Goal: Information Seeking & Learning: Find specific page/section

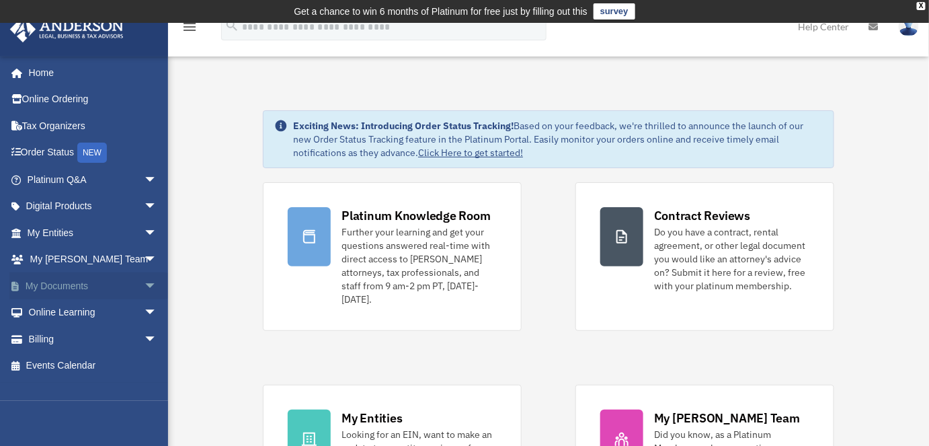
click at [46, 288] on link "My Documents arrow_drop_down" at bounding box center [93, 285] width 168 height 27
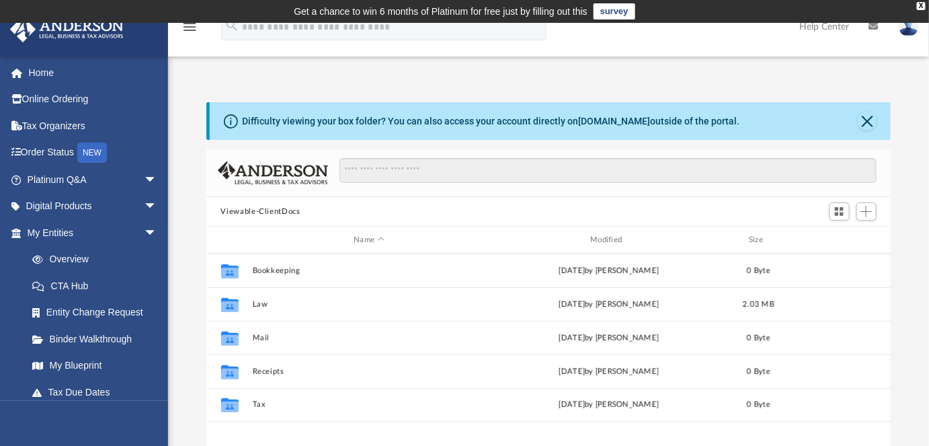
scroll to position [296, 675]
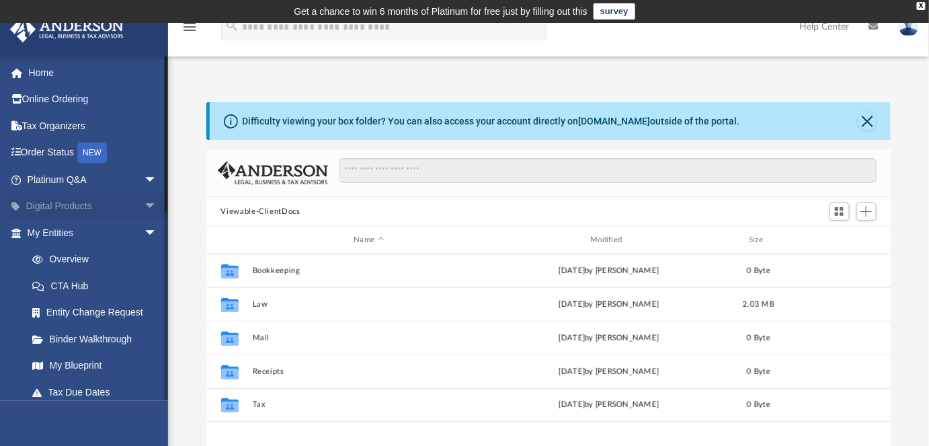
click at [52, 208] on link "Digital Products arrow_drop_down" at bounding box center [93, 206] width 168 height 27
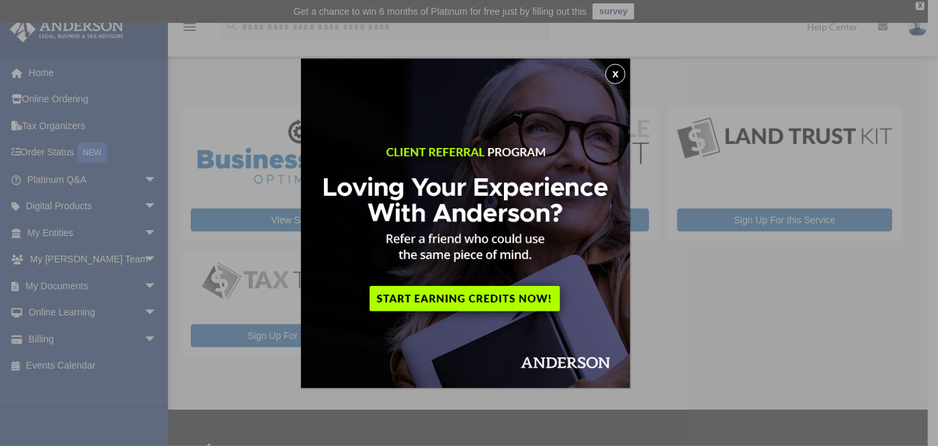
click at [623, 87] on img at bounding box center [465, 222] width 329 height 329
click at [608, 91] on img at bounding box center [465, 222] width 329 height 329
click at [615, 81] on button "x" at bounding box center [615, 74] width 20 height 20
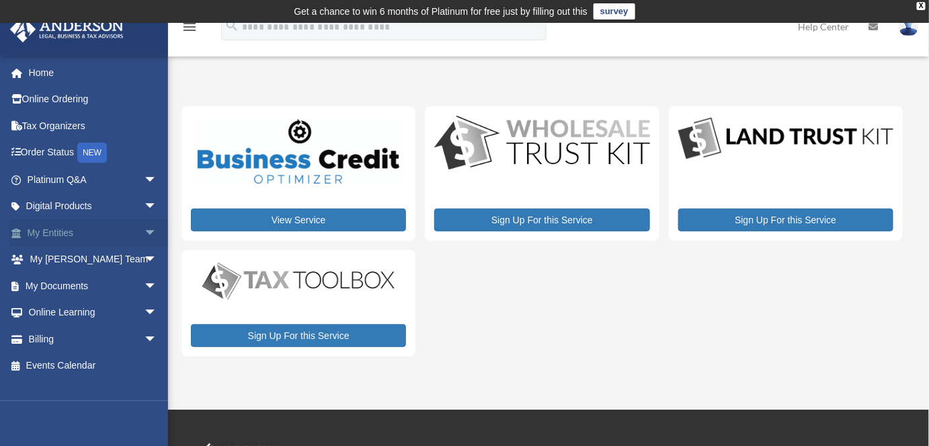
click at [53, 239] on link "My Entities arrow_drop_down" at bounding box center [93, 232] width 168 height 27
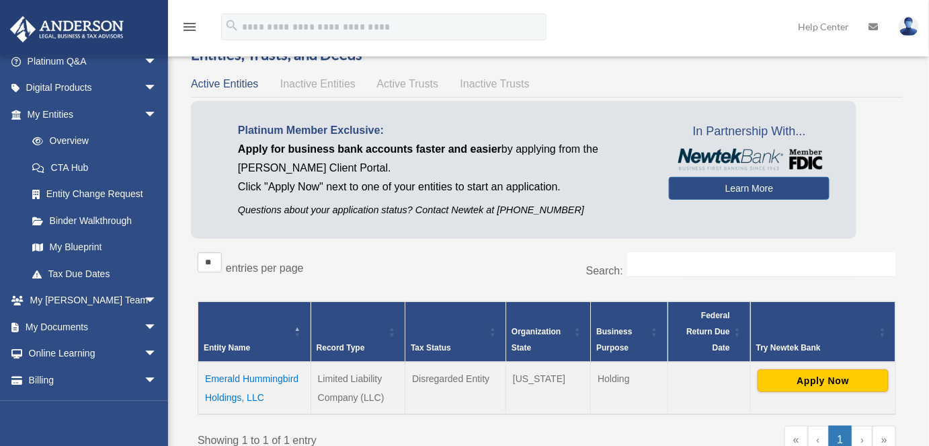
scroll to position [140, 0]
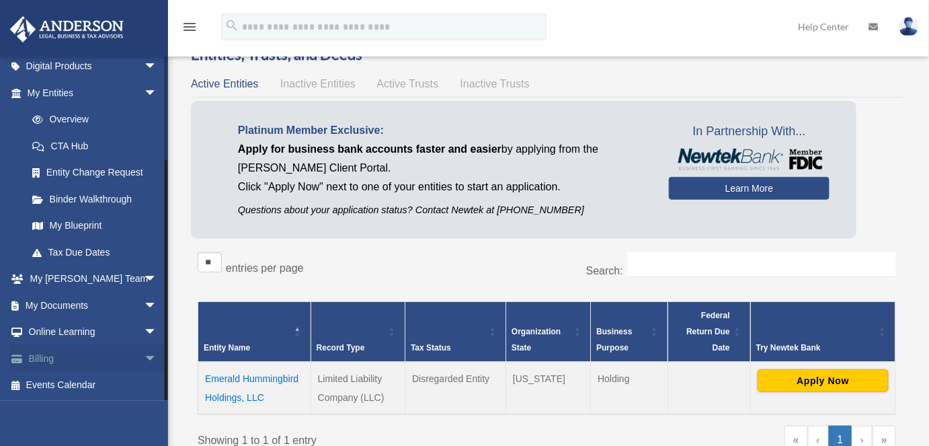
click at [144, 364] on span "arrow_drop_down" at bounding box center [157, 359] width 27 height 28
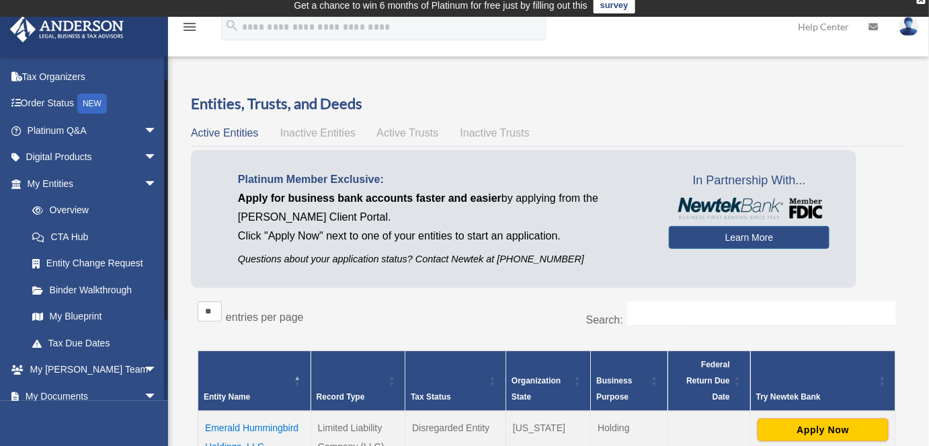
scroll to position [48, 0]
click at [54, 375] on link "My Anderson Team arrow_drop_down" at bounding box center [93, 370] width 168 height 27
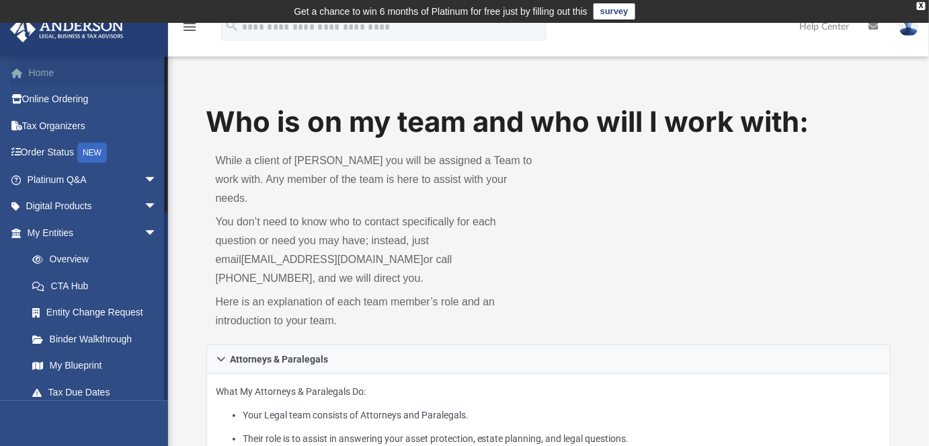
click at [36, 77] on link "Home" at bounding box center [93, 72] width 168 height 27
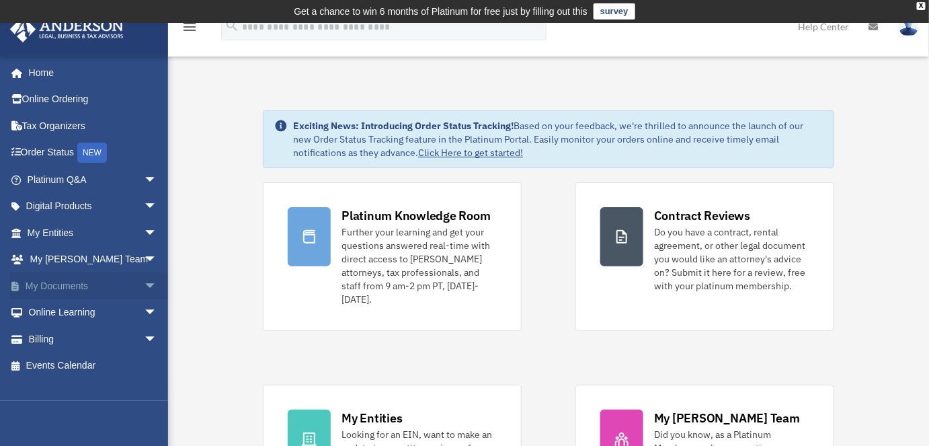
click at [69, 290] on link "My Documents arrow_drop_down" at bounding box center [93, 285] width 168 height 27
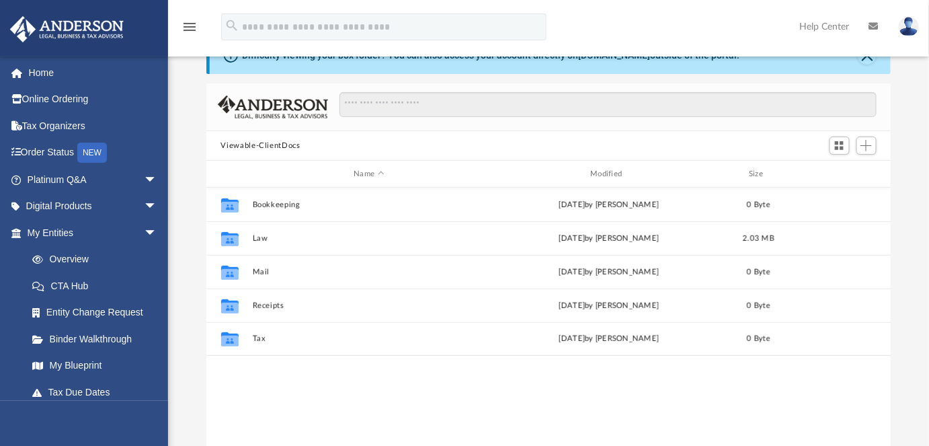
scroll to position [68, 0]
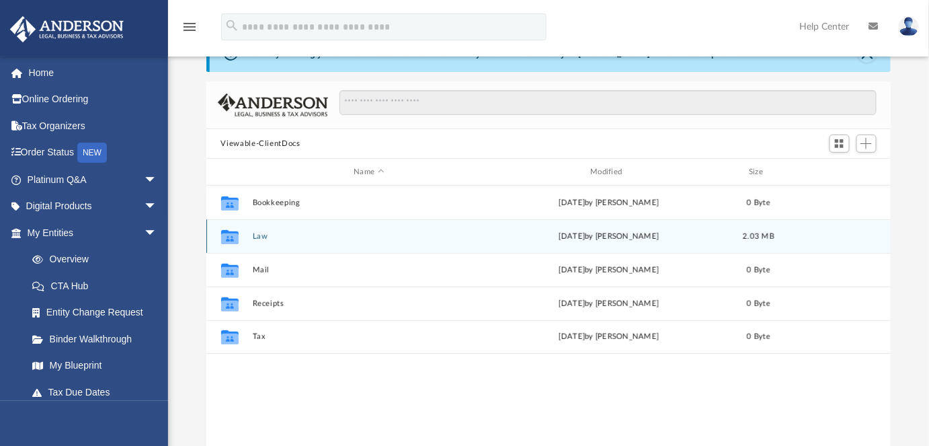
click at [259, 236] on button "Law" at bounding box center [369, 236] width 234 height 9
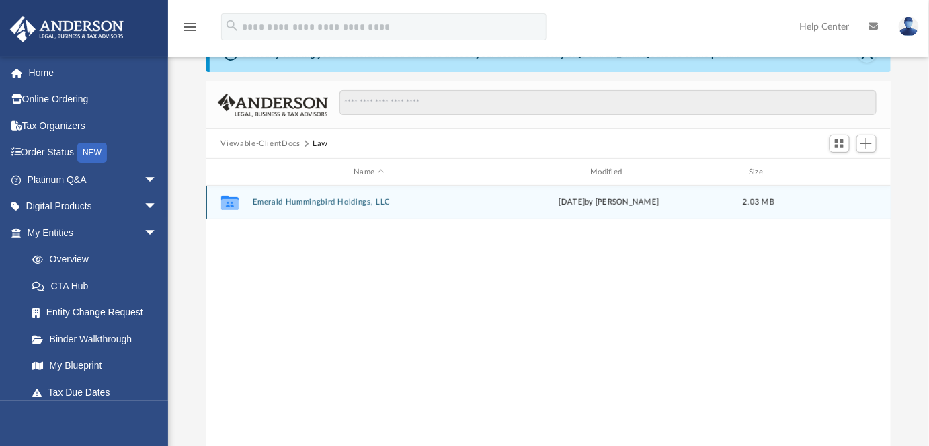
click at [277, 202] on button "Emerald Hummingbird Holdings, LLC" at bounding box center [369, 202] width 234 height 9
click at [265, 198] on button "Initial Docs" at bounding box center [369, 202] width 234 height 9
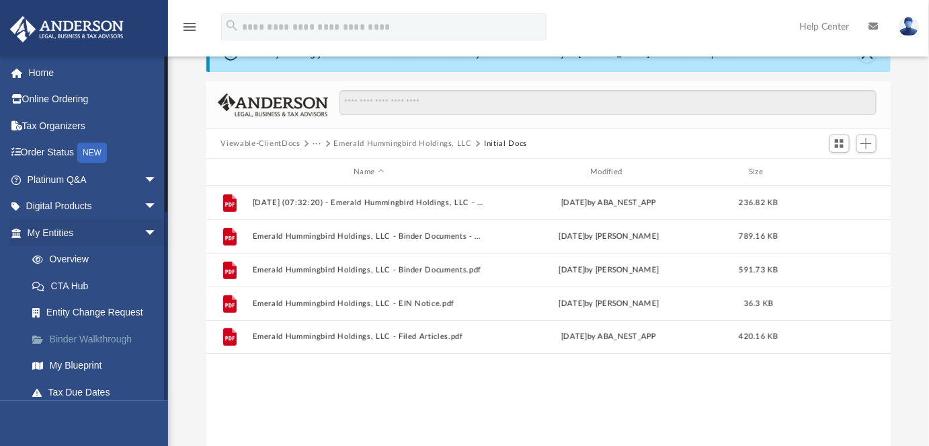
click at [78, 337] on link "Binder Walkthrough" at bounding box center [98, 338] width 159 height 27
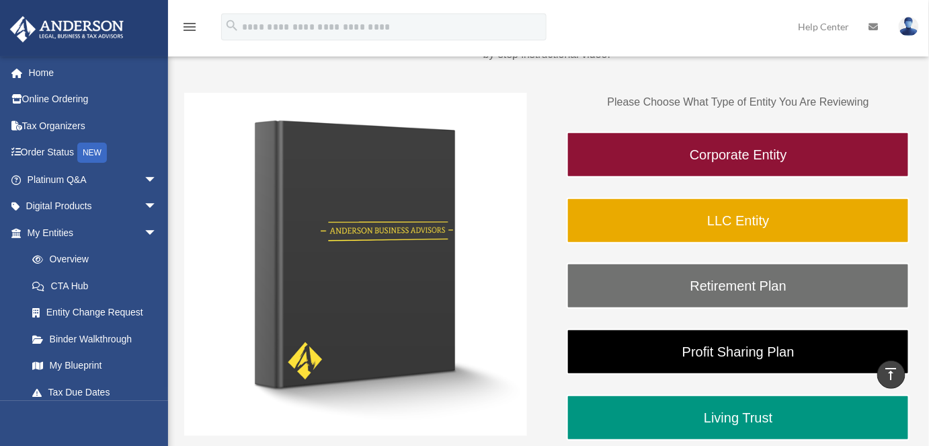
scroll to position [185, 0]
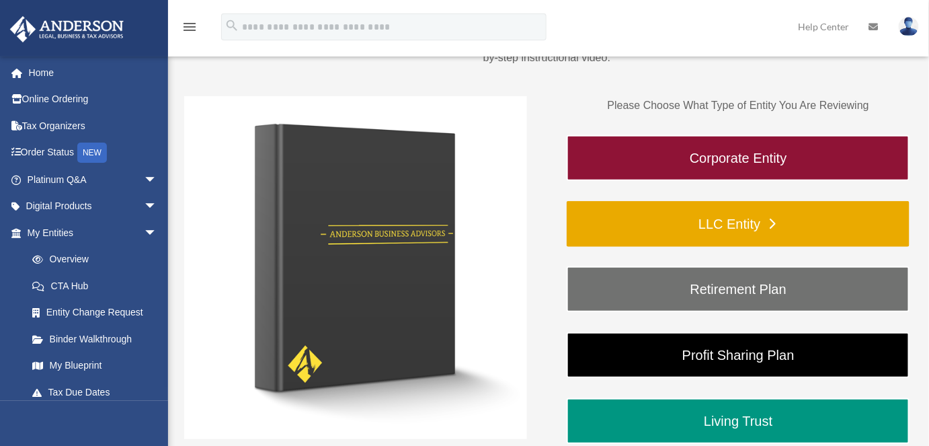
click at [659, 227] on link "LLC Entity" at bounding box center [737, 224] width 343 height 46
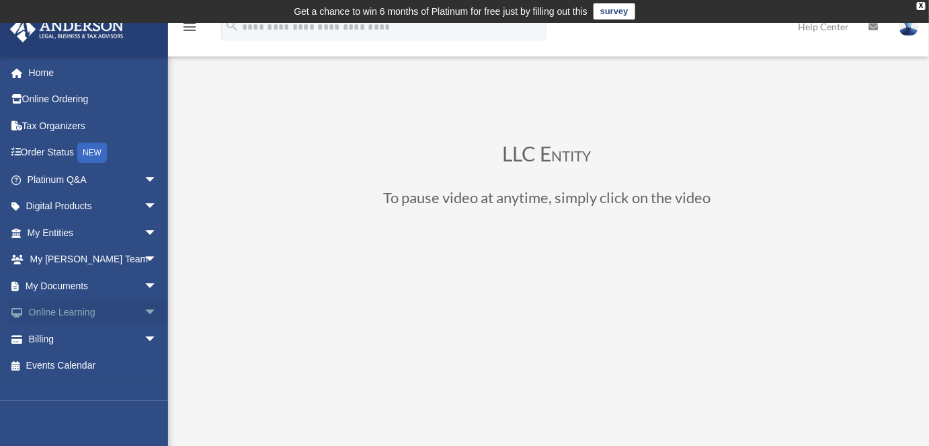
click at [144, 312] on span "arrow_drop_down" at bounding box center [157, 313] width 27 height 28
click at [78, 371] on link "Video Training" at bounding box center [98, 365] width 159 height 27
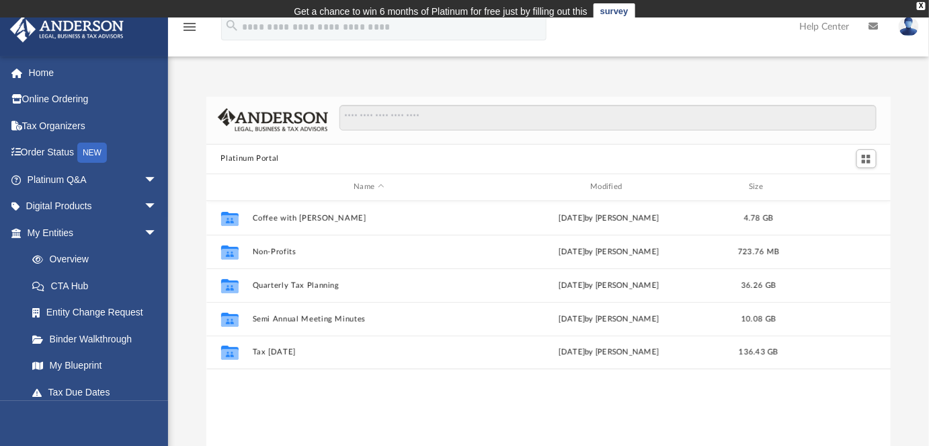
scroll to position [296, 675]
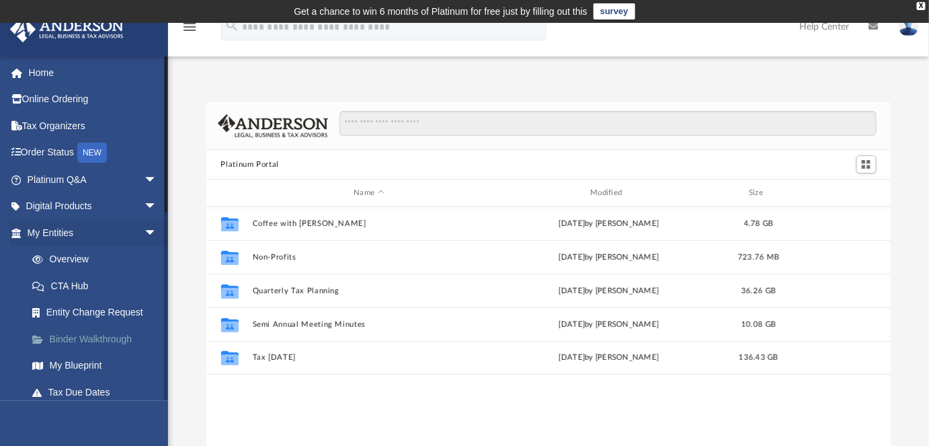
click at [66, 339] on link "Binder Walkthrough" at bounding box center [98, 338] width 159 height 27
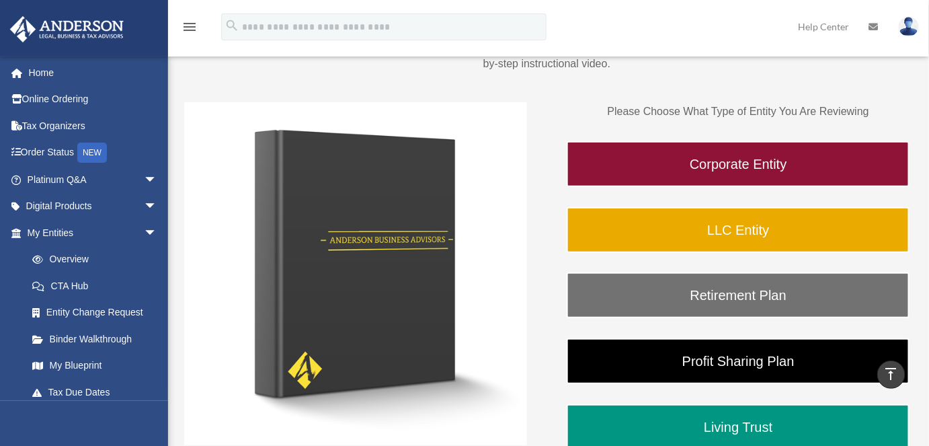
scroll to position [178, 0]
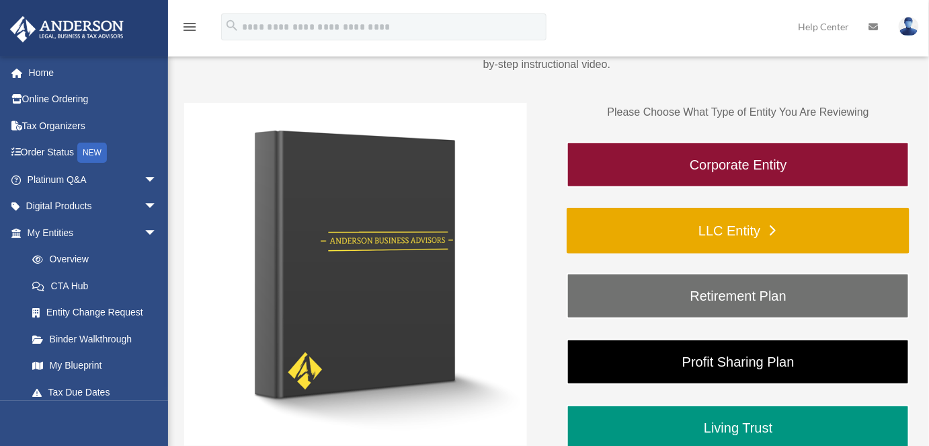
click at [802, 245] on link "LLC Entity" at bounding box center [737, 231] width 343 height 46
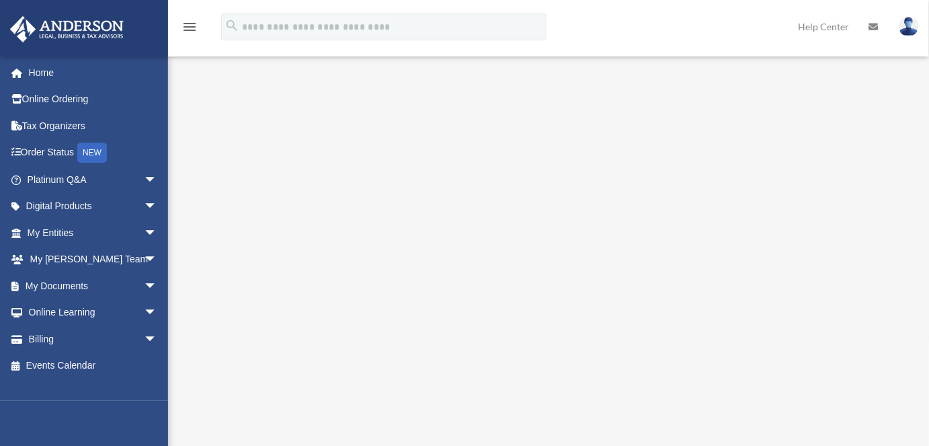
scroll to position [169, 0]
click at [65, 313] on link "Online Learning arrow_drop_down" at bounding box center [93, 312] width 168 height 27
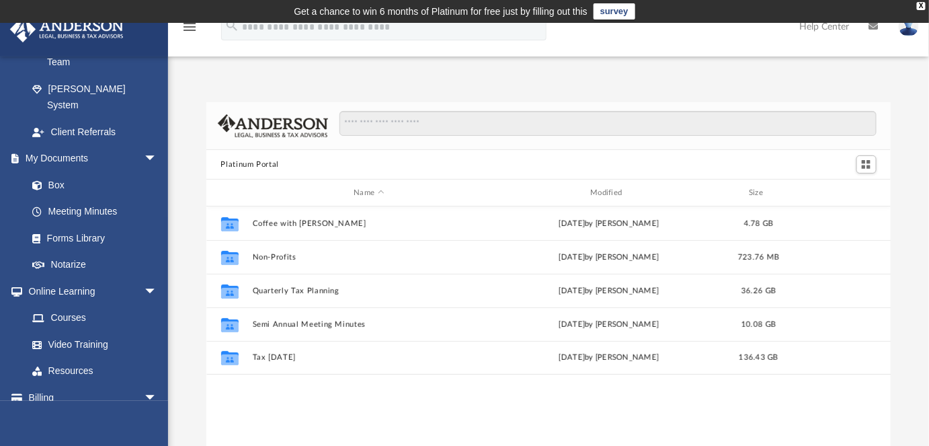
scroll to position [405, 0]
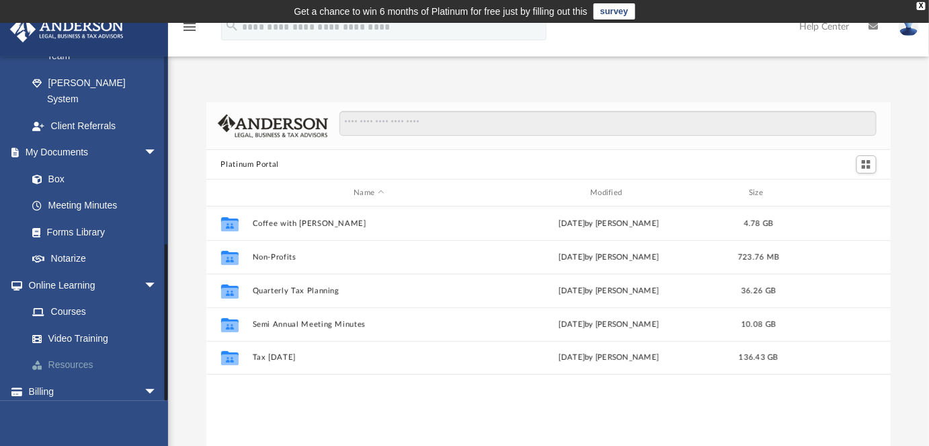
click at [48, 351] on link "Resources" at bounding box center [98, 364] width 159 height 27
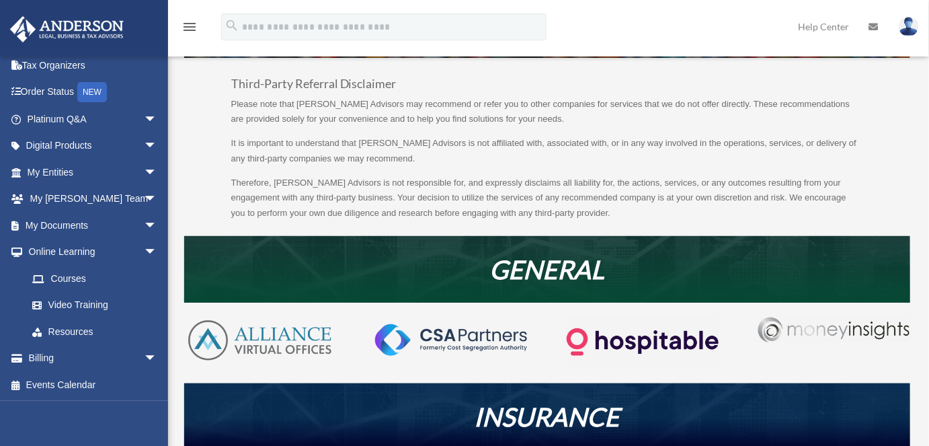
scroll to position [100, 0]
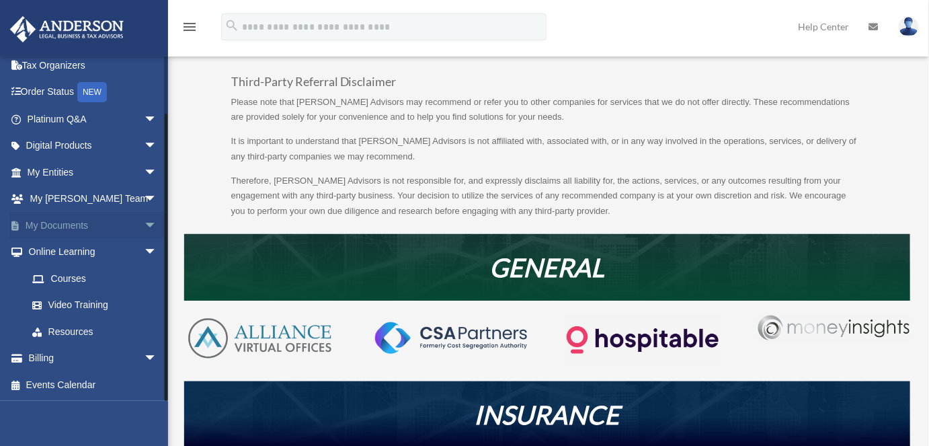
click at [36, 224] on link "My Documents arrow_drop_down" at bounding box center [93, 225] width 168 height 27
click at [58, 250] on link "Online Learning arrow_drop_down" at bounding box center [93, 252] width 168 height 27
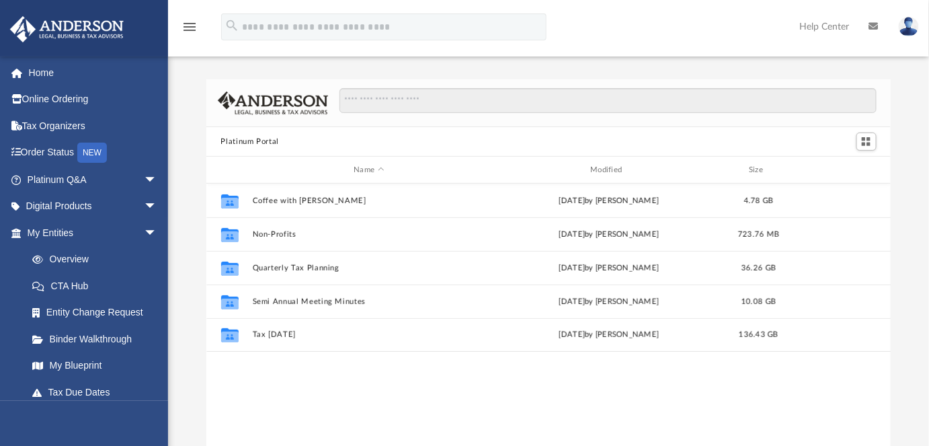
scroll to position [296, 675]
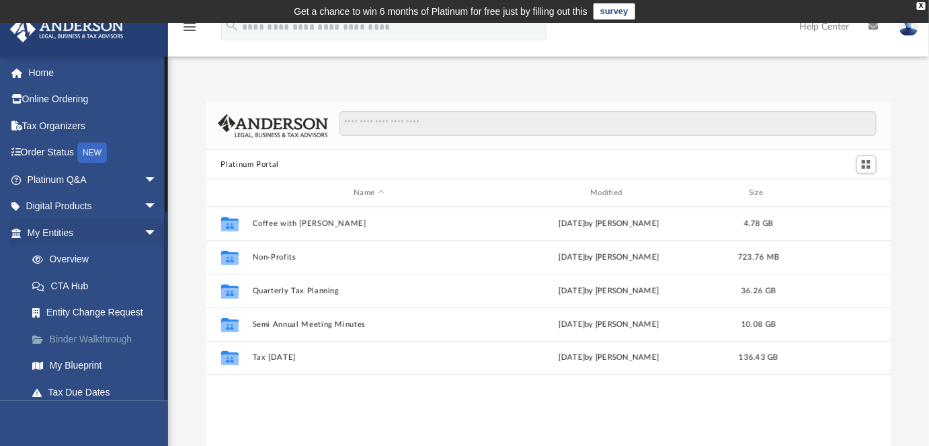
click at [66, 339] on link "Binder Walkthrough" at bounding box center [98, 338] width 159 height 27
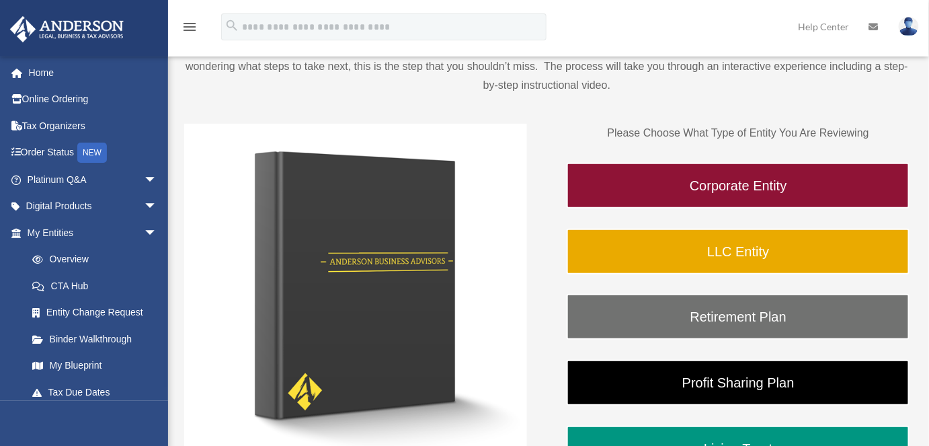
scroll to position [159, 0]
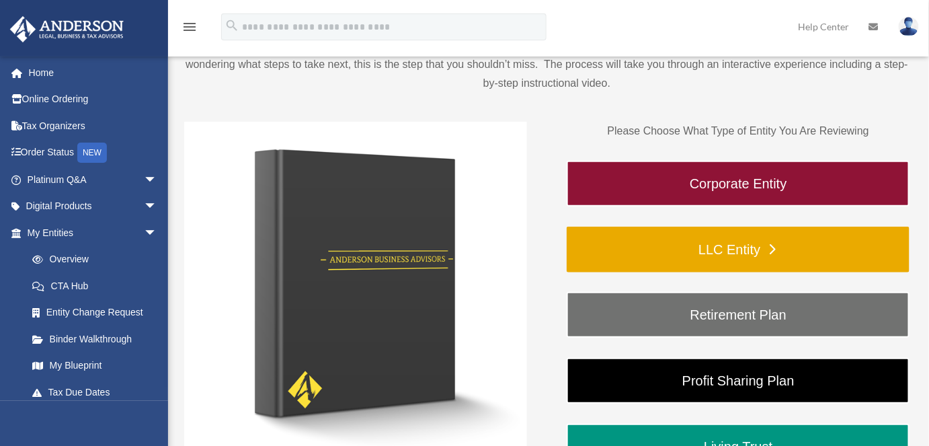
click at [753, 257] on link "LLC Entity" at bounding box center [737, 249] width 343 height 46
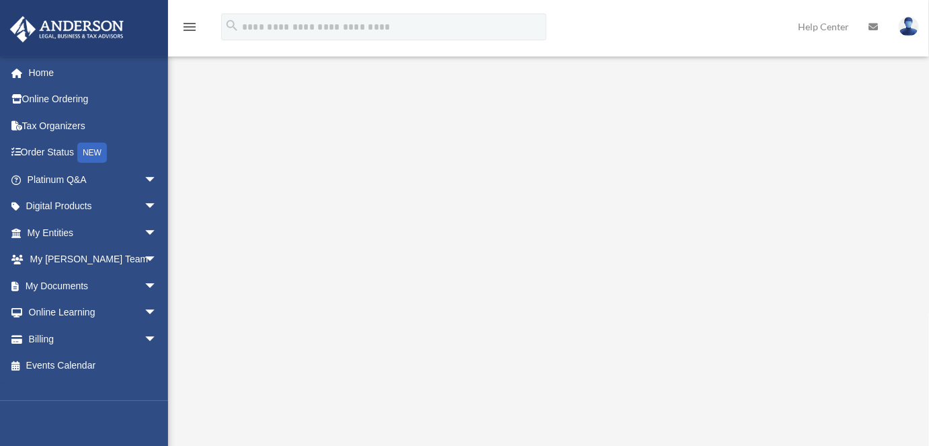
scroll to position [206, 0]
click at [104, 396] on div "gogreen2earngreen@gmail.com Sign Out gogreen2earngreen@gmail.com Home Online Or…" at bounding box center [88, 228] width 177 height 345
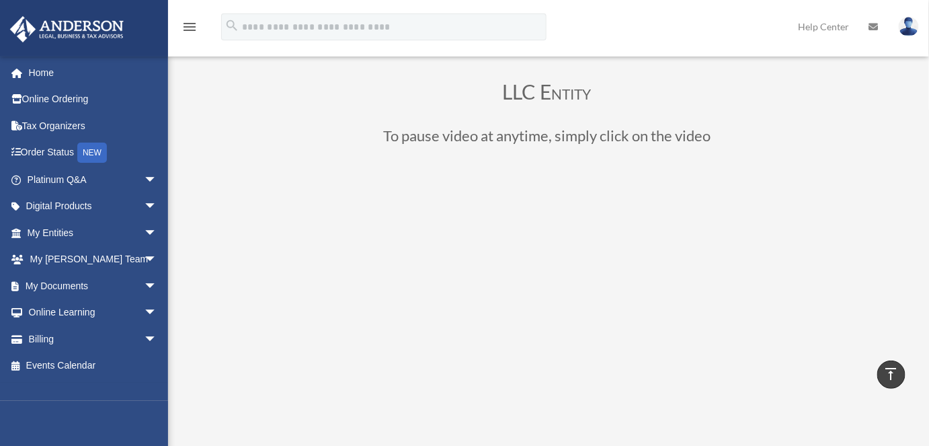
scroll to position [60, 0]
click at [43, 75] on link "Home" at bounding box center [93, 72] width 168 height 27
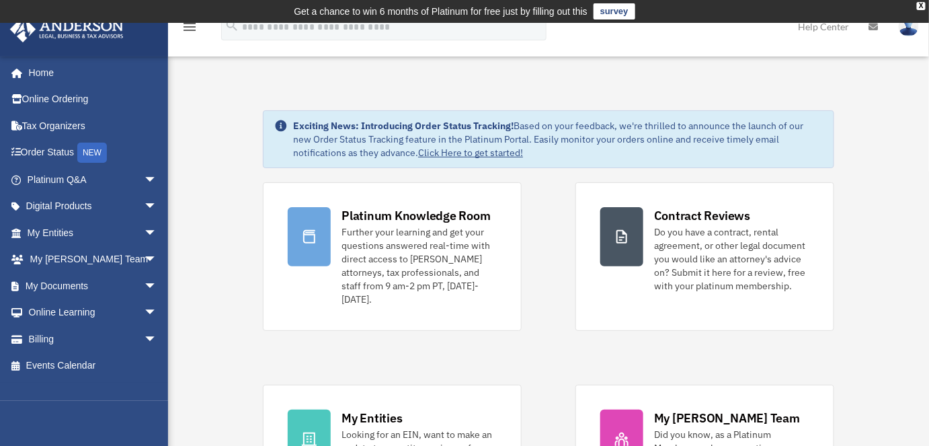
click at [913, 30] on img at bounding box center [908, 26] width 20 height 19
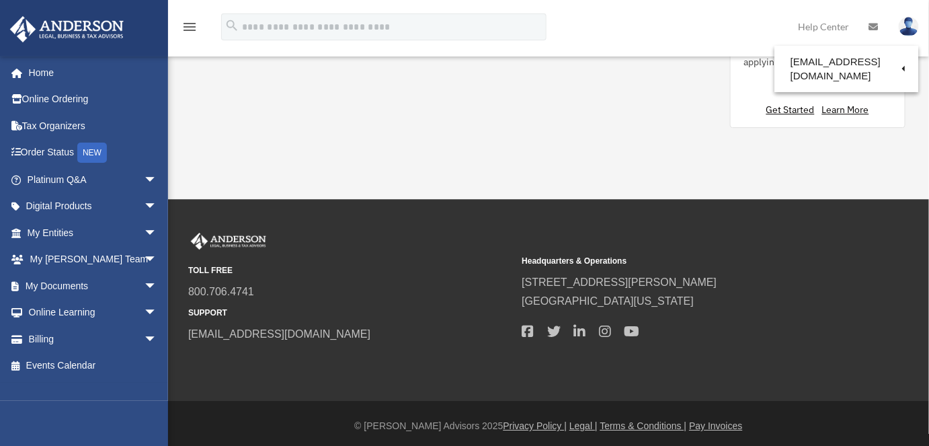
scroll to position [1278, 0]
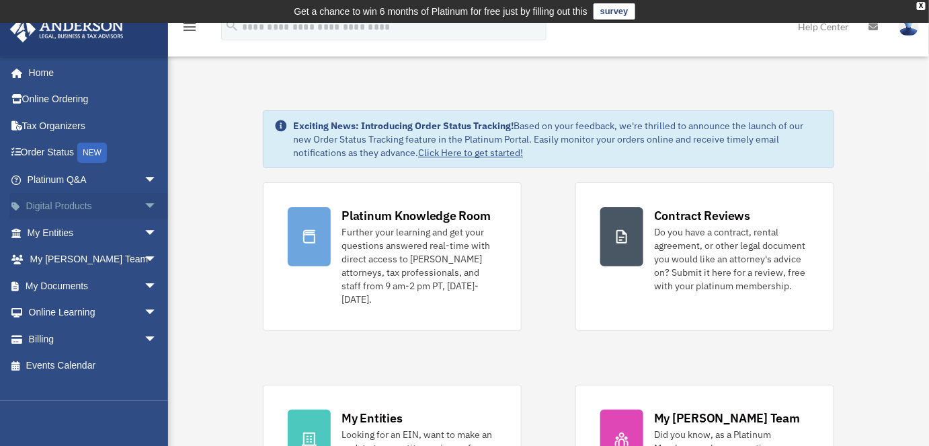
click at [41, 206] on link "Digital Products arrow_drop_down" at bounding box center [93, 206] width 168 height 27
click at [50, 181] on link "Platinum Q&A arrow_drop_down" at bounding box center [93, 179] width 168 height 27
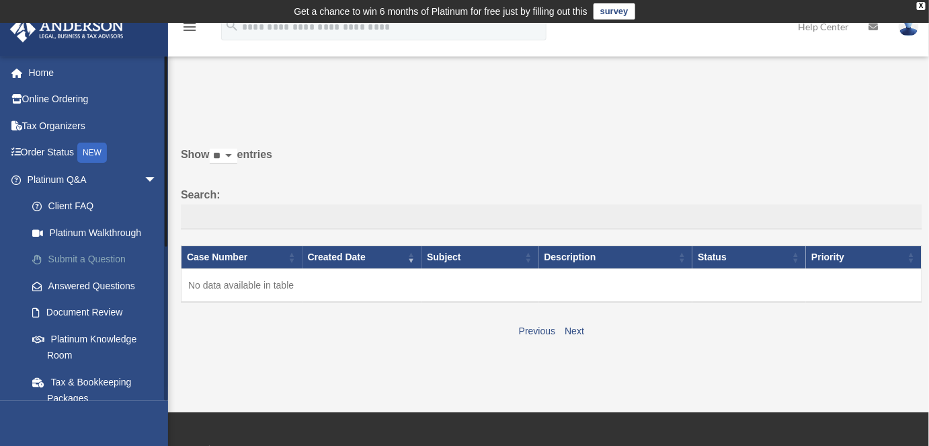
click at [65, 259] on link "Submit a Question" at bounding box center [98, 259] width 159 height 27
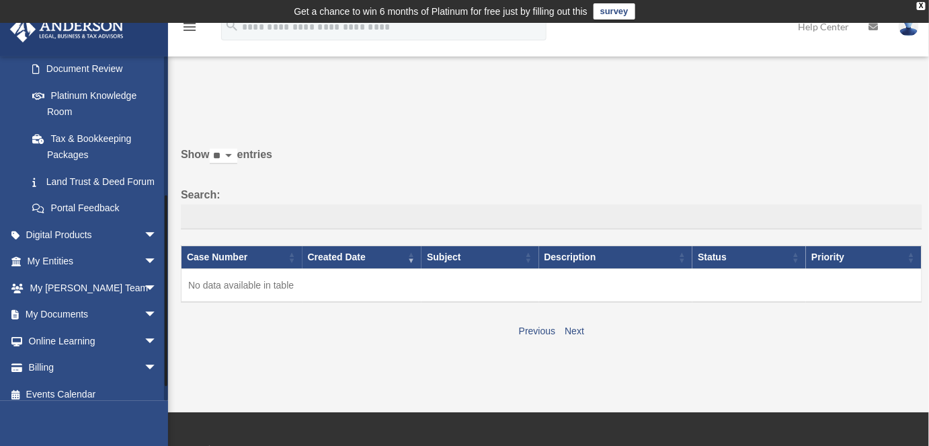
scroll to position [269, 0]
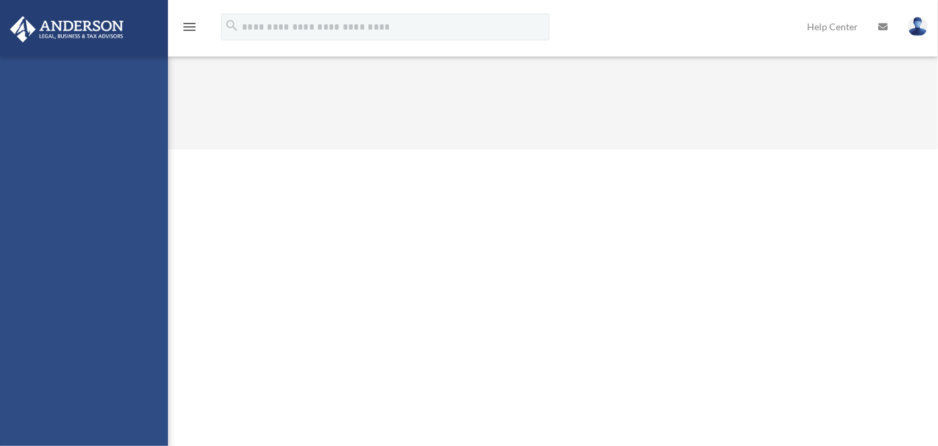
click at [41, 356] on div "[EMAIL_ADDRESS][DOMAIN_NAME] Sign Out [EMAIL_ADDRESS][DOMAIN_NAME] Home Online …" at bounding box center [84, 279] width 168 height 446
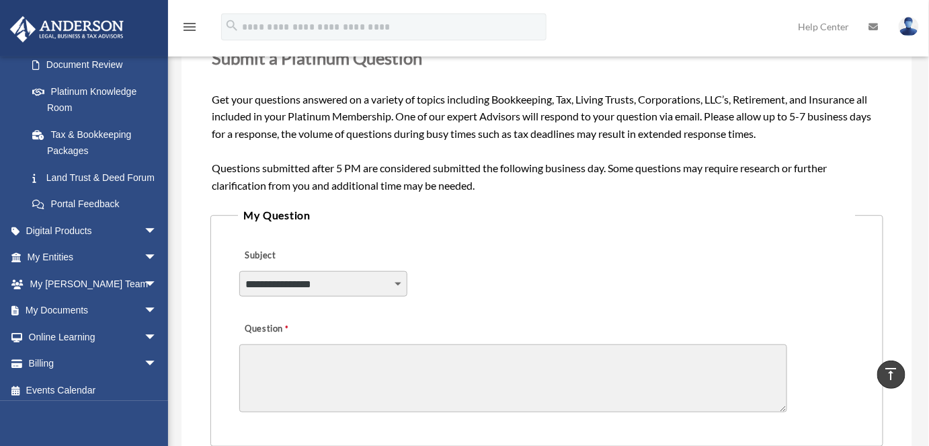
scroll to position [269, 0]
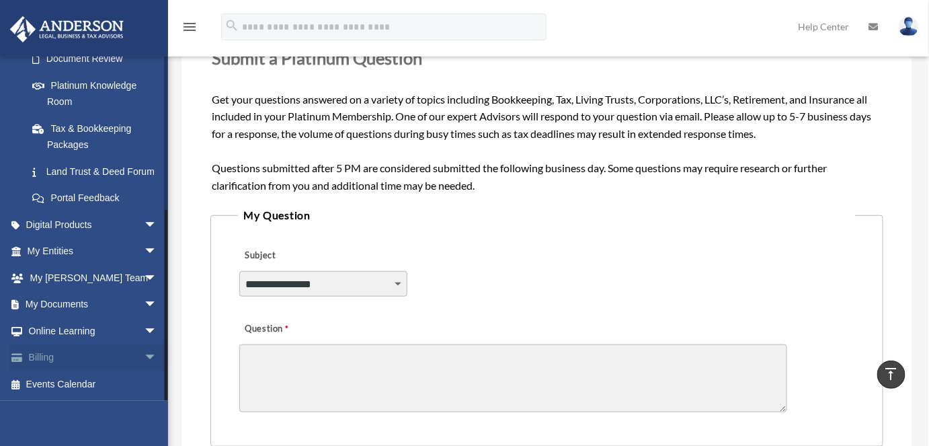
click at [146, 358] on span "arrow_drop_down" at bounding box center [157, 358] width 27 height 28
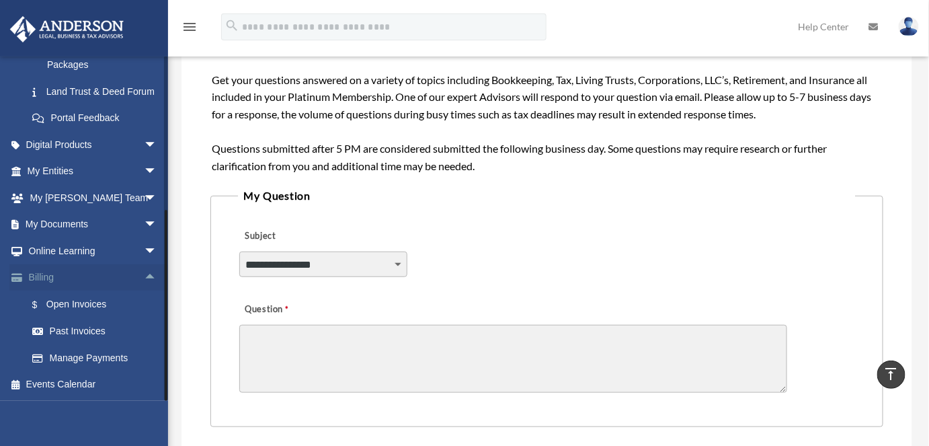
scroll to position [233, 0]
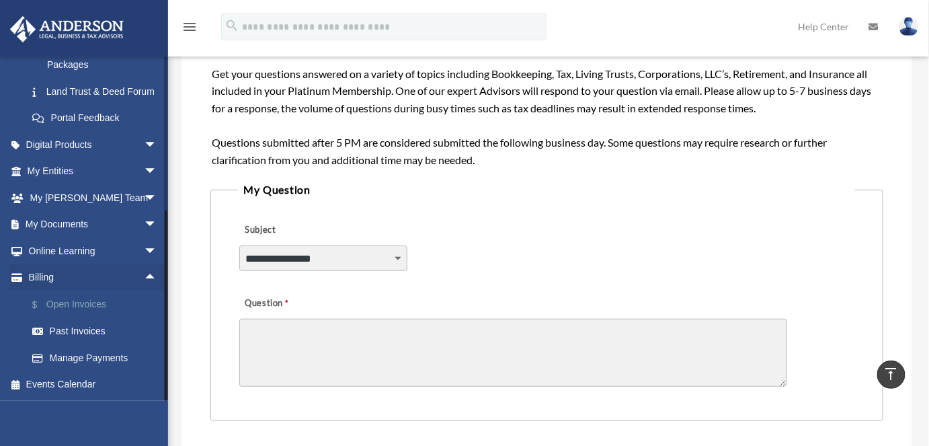
click at [66, 302] on link "$ Open Invoices" at bounding box center [98, 304] width 159 height 28
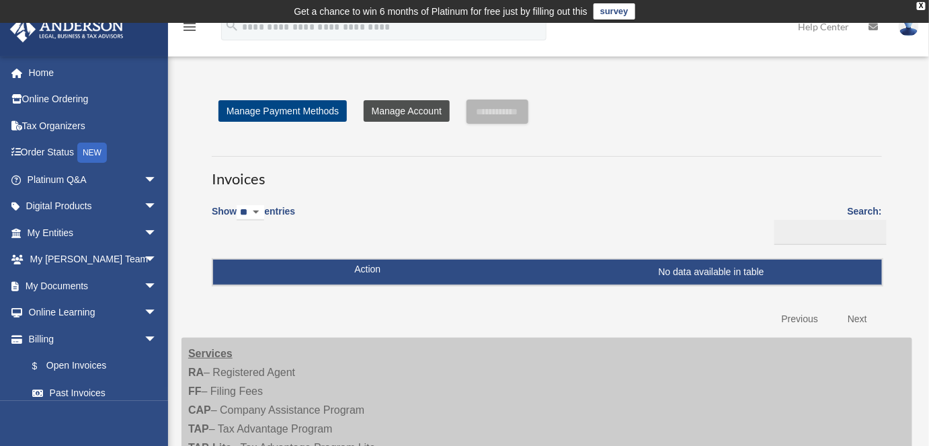
click at [405, 111] on link "Manage Account" at bounding box center [407, 111] width 86 height 22
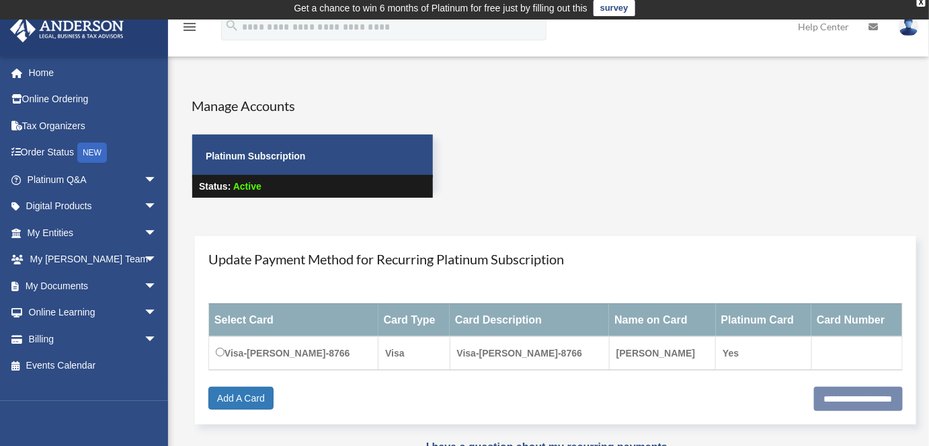
scroll to position [2, 0]
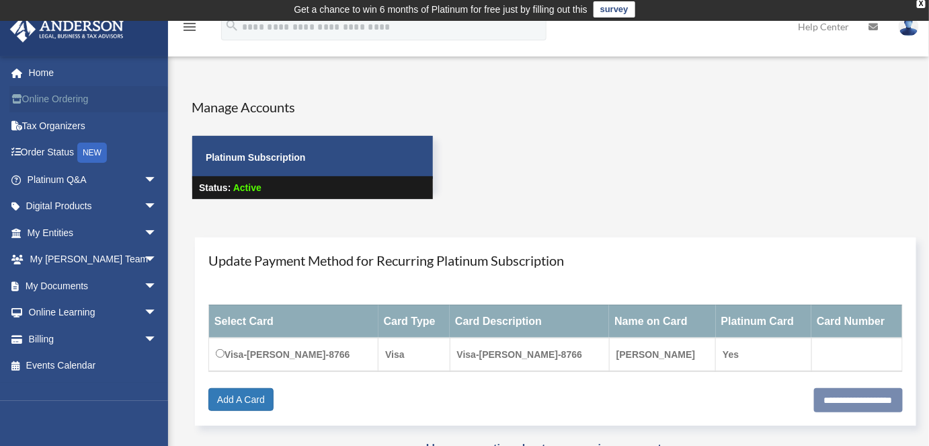
click at [40, 89] on link "Online Ordering" at bounding box center [93, 99] width 168 height 27
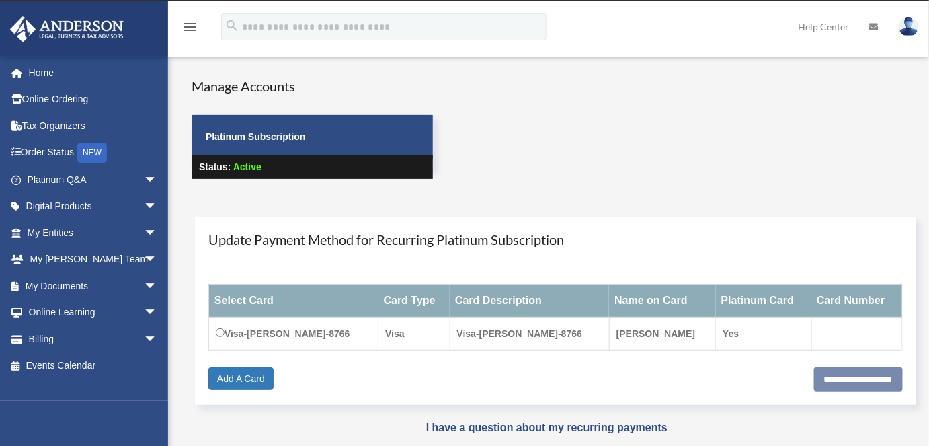
scroll to position [25, 0]
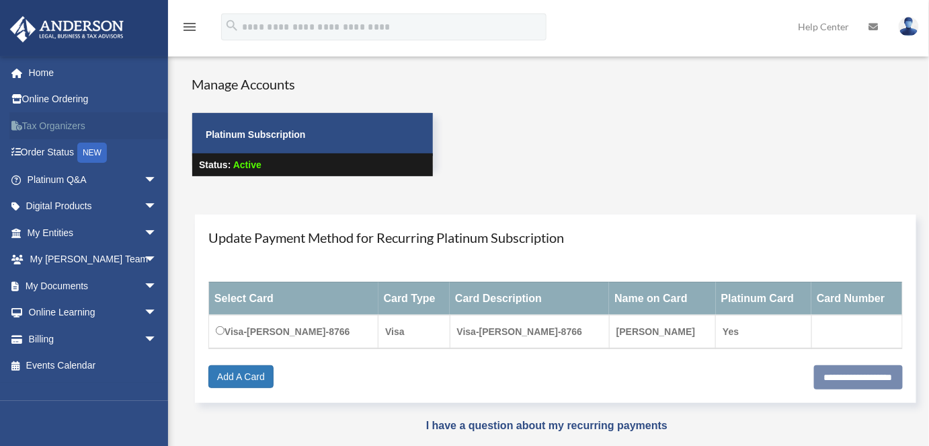
click at [46, 130] on link "Tax Organizers" at bounding box center [93, 125] width 168 height 27
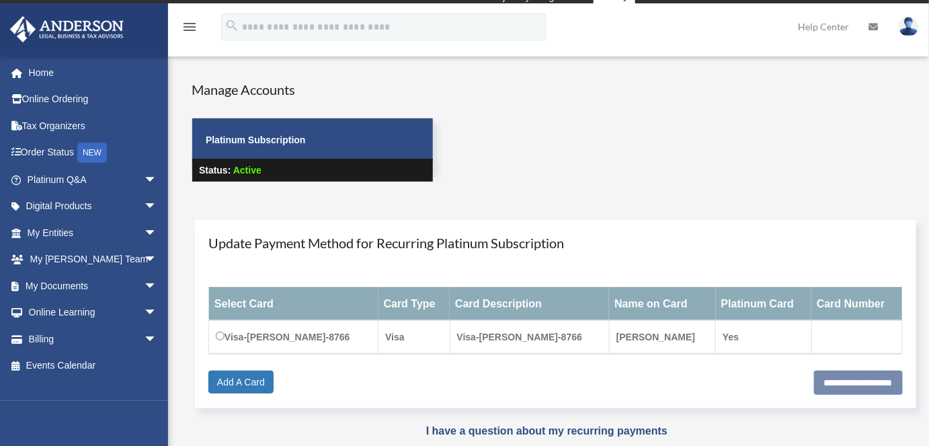
scroll to position [25, 0]
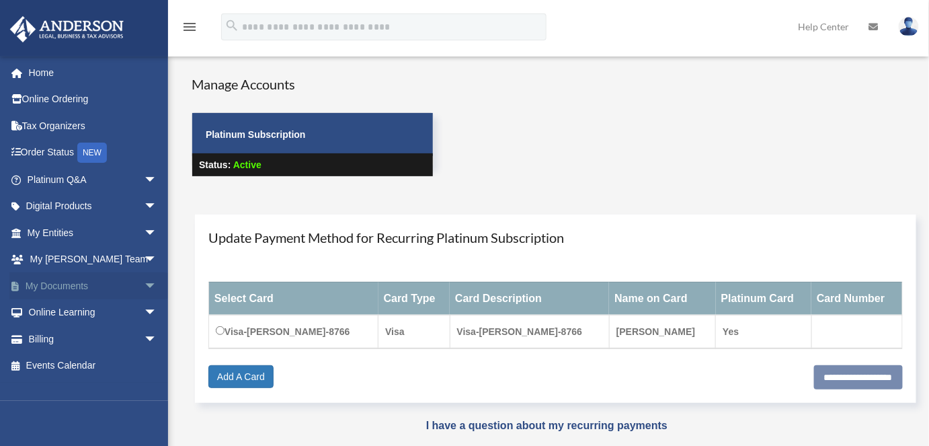
click at [57, 290] on link "My Documents arrow_drop_down" at bounding box center [93, 285] width 168 height 27
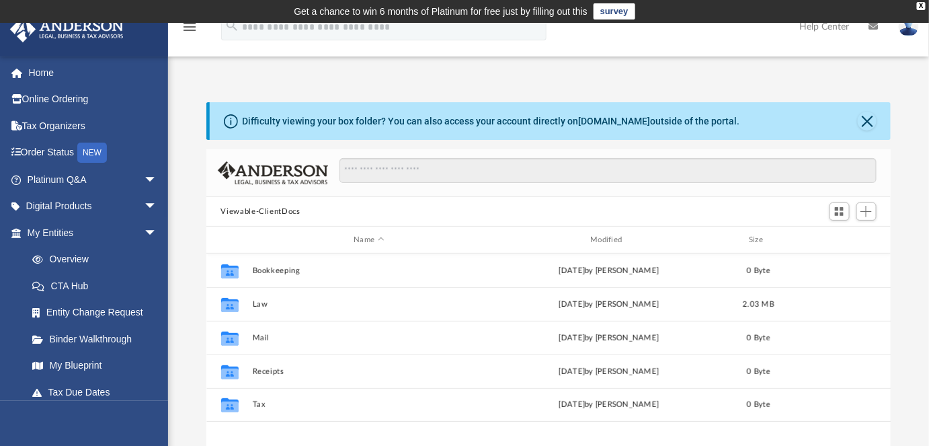
scroll to position [296, 675]
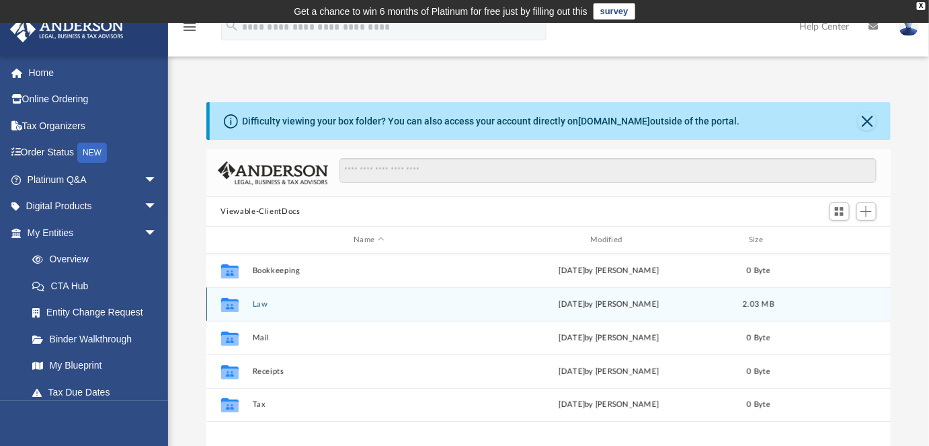
click at [271, 308] on button "Law" at bounding box center [369, 304] width 234 height 9
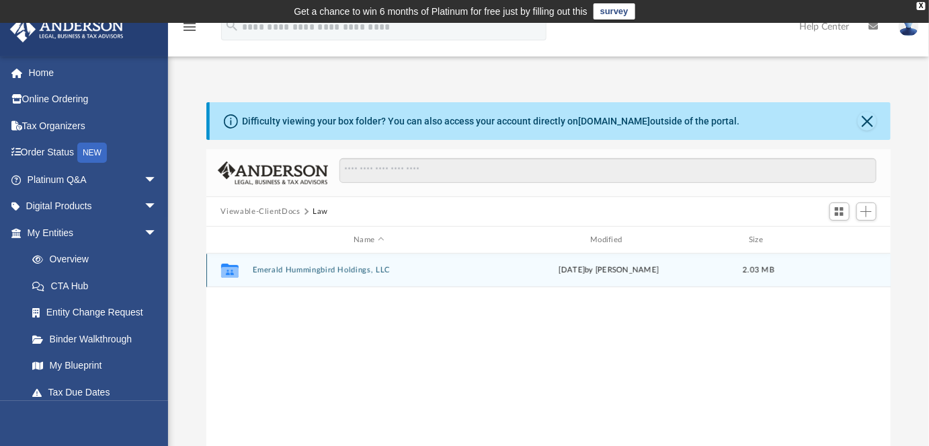
click at [269, 270] on button "Emerald Hummingbird Holdings, LLC" at bounding box center [369, 269] width 234 height 9
click at [260, 273] on button "Initial Docs" at bounding box center [369, 269] width 234 height 9
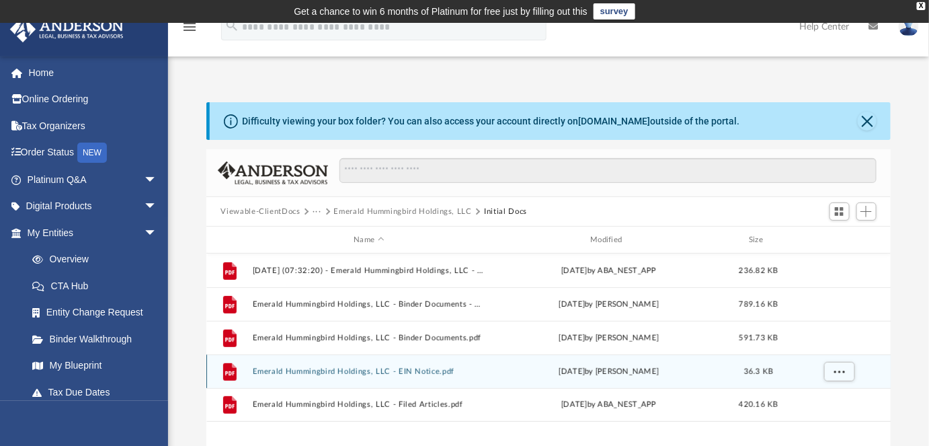
click at [321, 370] on button "Emerald Hummingbird Holdings, LLC - EIN Notice.pdf" at bounding box center [369, 371] width 234 height 9
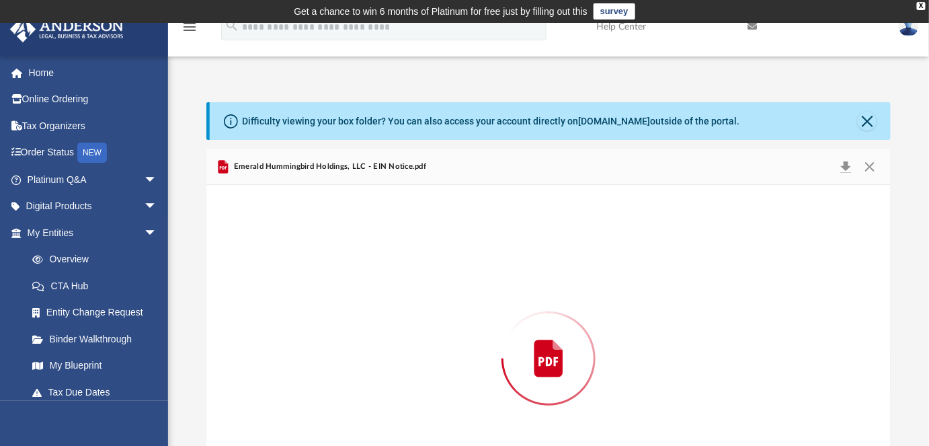
scroll to position [86, 0]
